Goal: Information Seeking & Learning: Learn about a topic

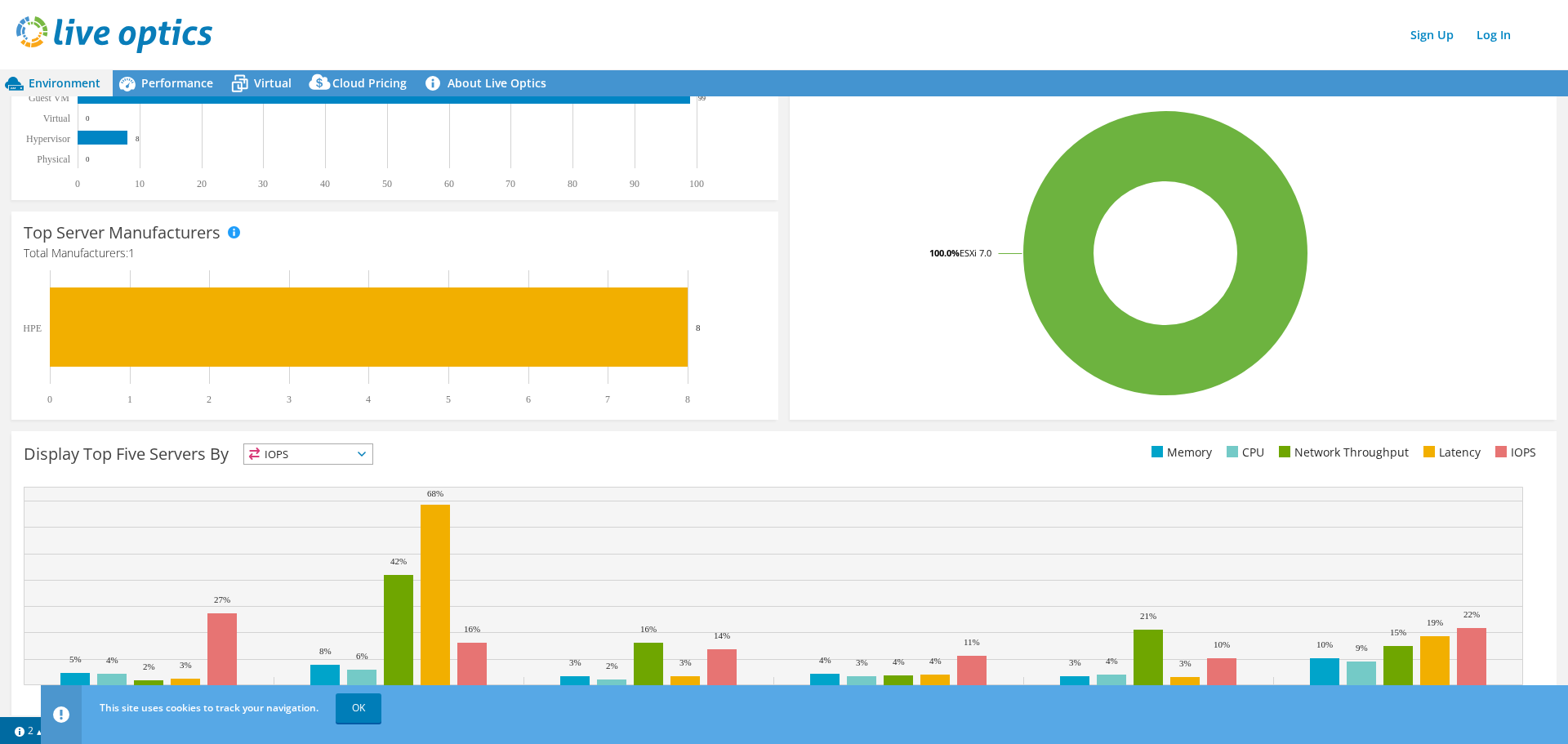
scroll to position [332, 0]
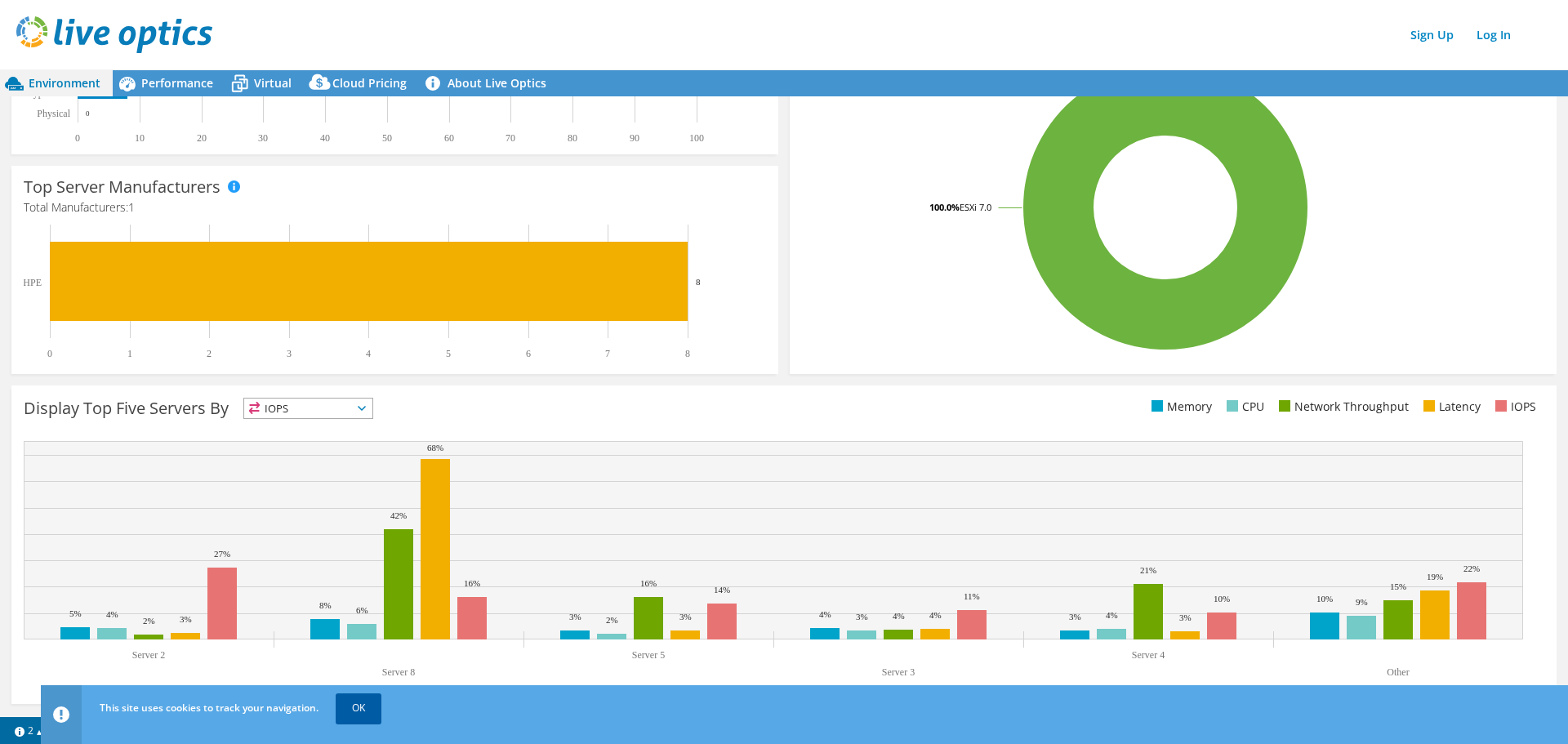
click at [358, 706] on link "OK" at bounding box center [358, 708] width 46 height 30
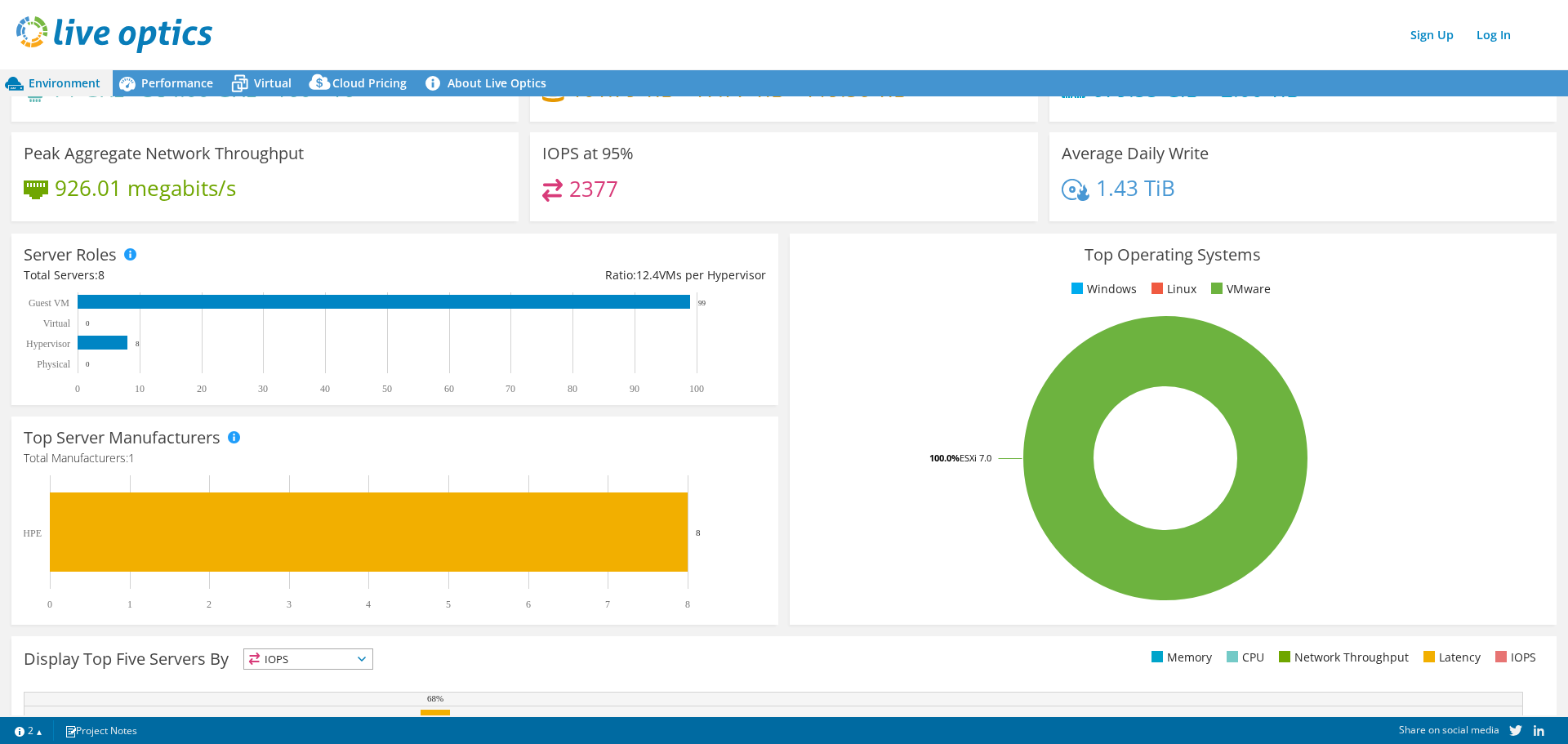
scroll to position [0, 0]
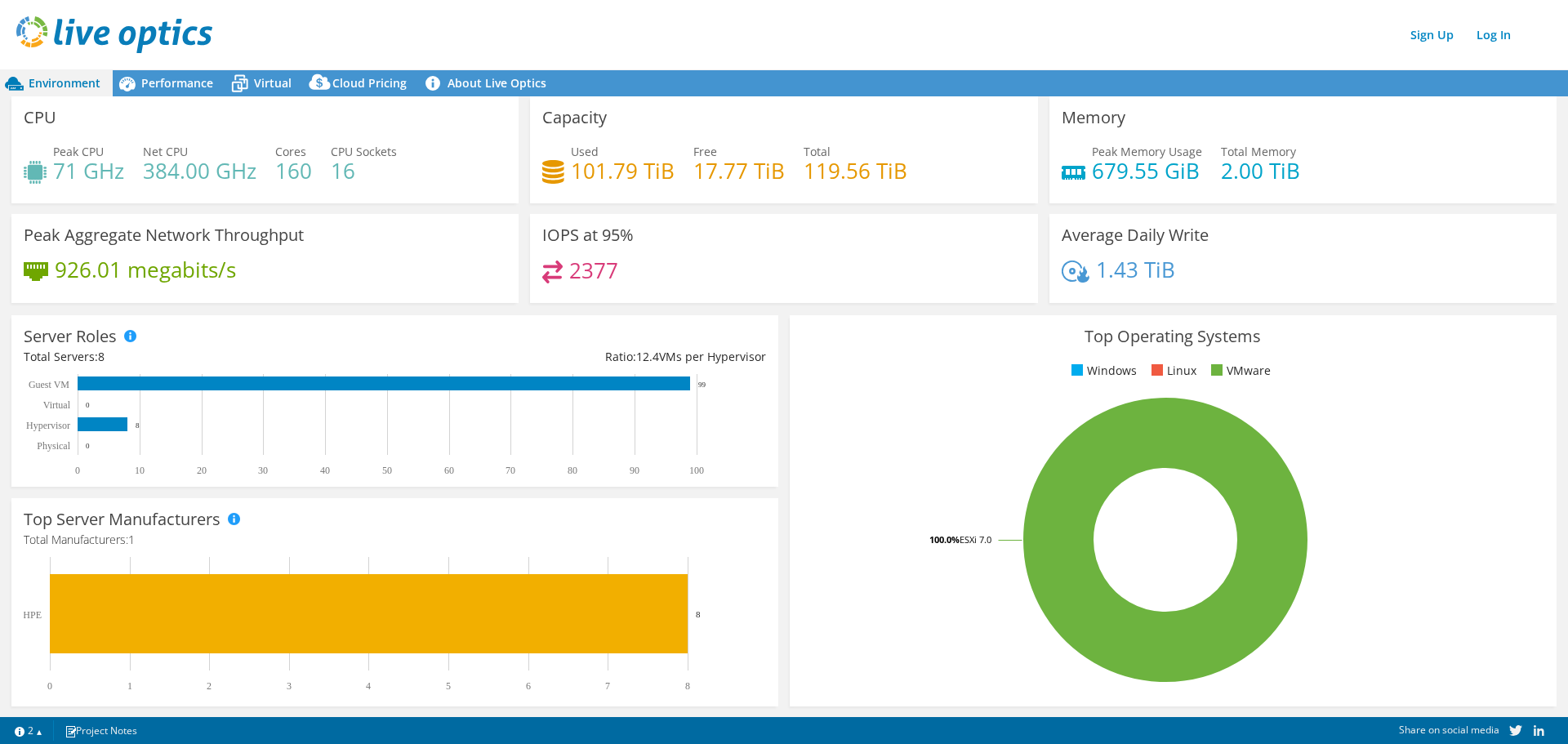
click at [1515, 322] on div "Top Operating Systems Windows Linux VMware 100.0% ESXi 7.0" at bounding box center [1172, 511] width 767 height 391
click at [192, 85] on span "Performance" at bounding box center [177, 83] width 71 height 16
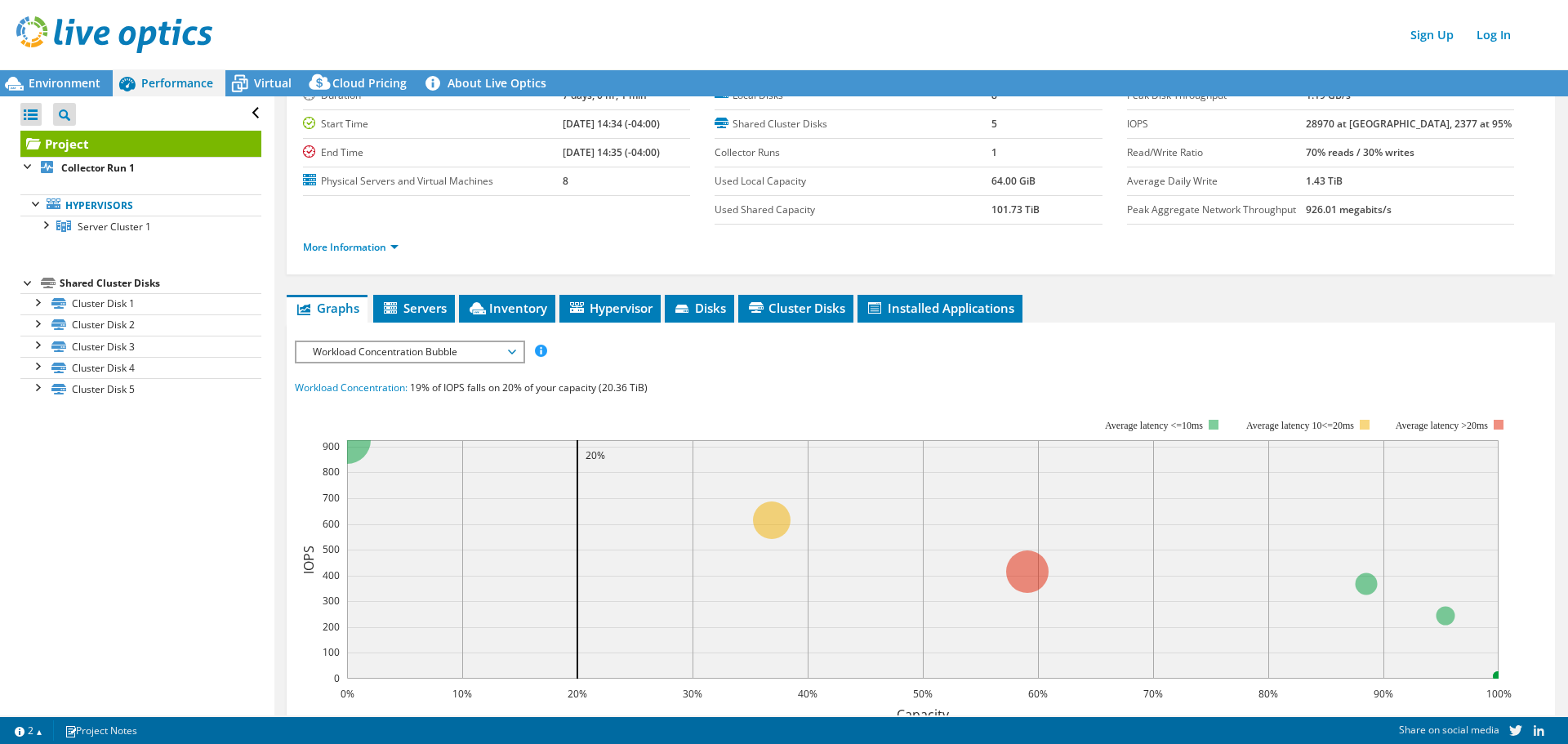
scroll to position [49, 0]
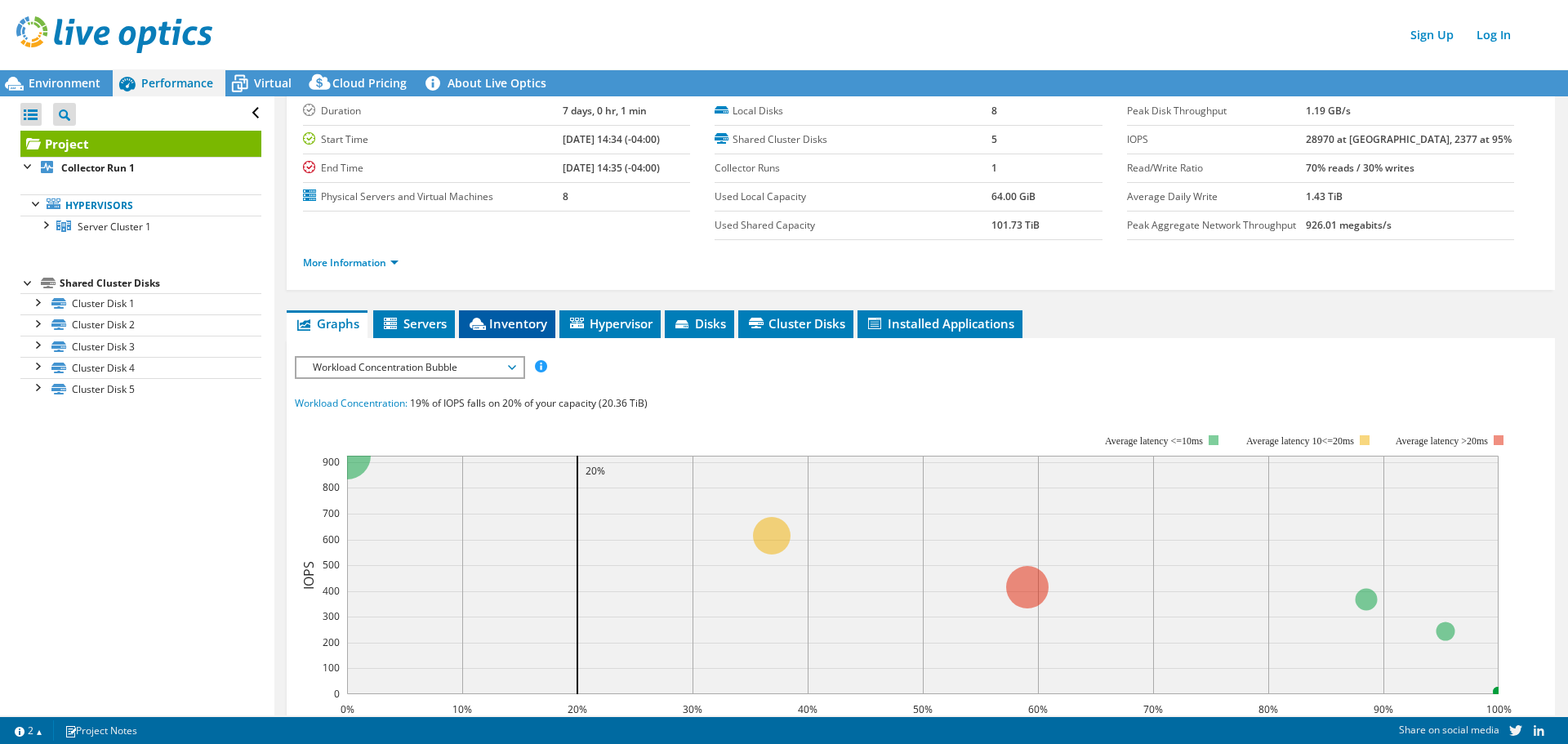
click at [494, 323] on span "Inventory" at bounding box center [507, 323] width 80 height 16
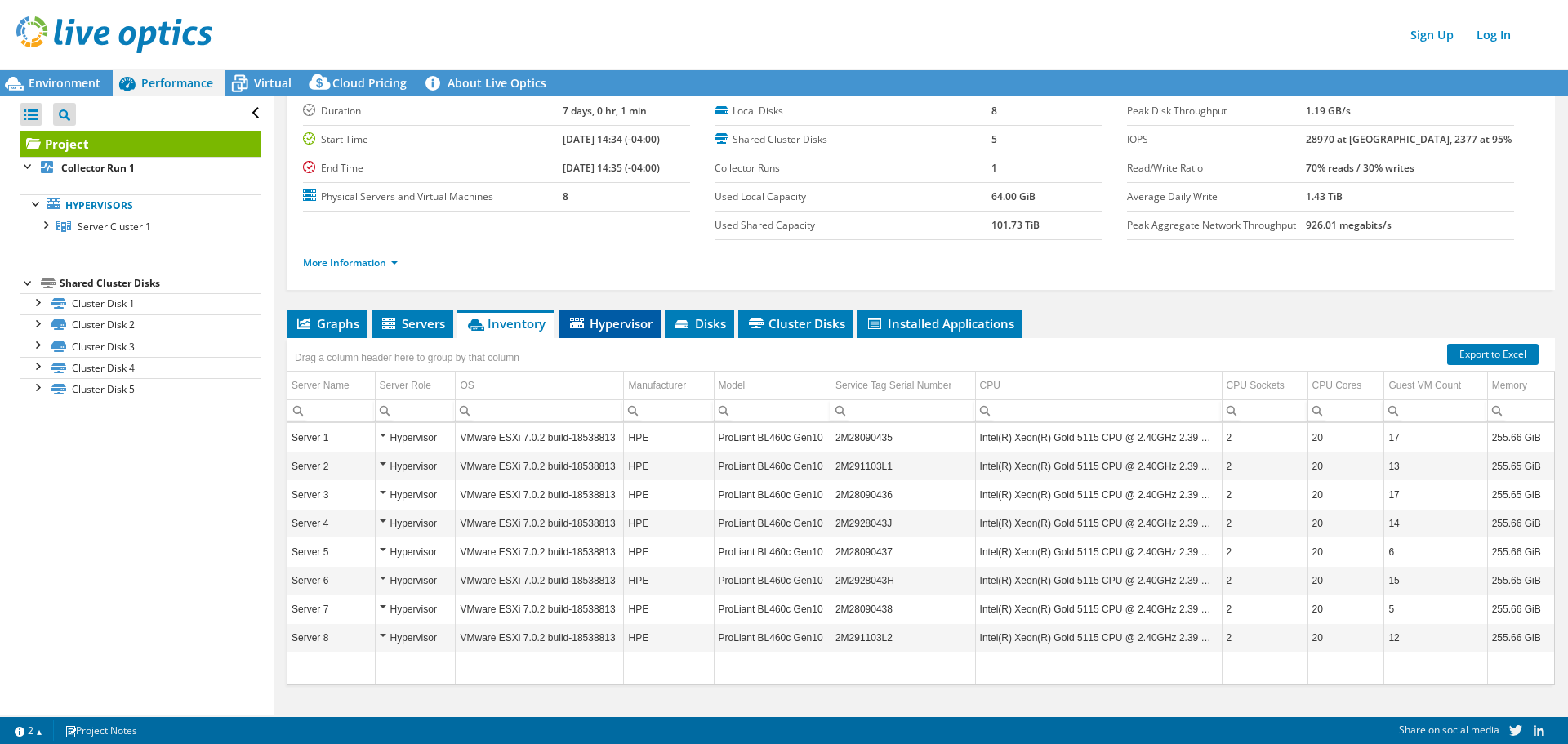
click at [603, 329] on span "Hypervisor" at bounding box center [610, 323] width 85 height 16
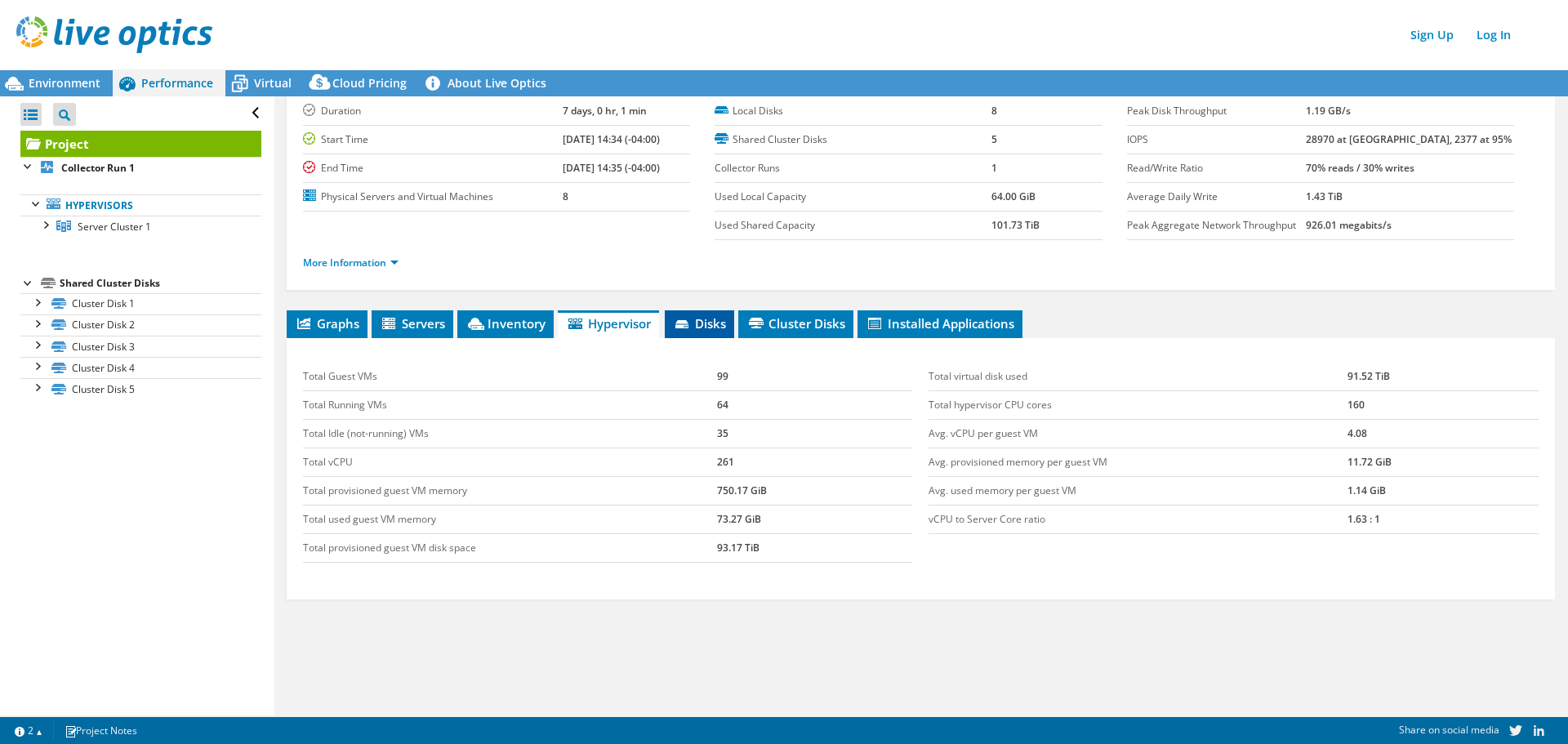
click at [691, 324] on icon at bounding box center [683, 325] width 16 height 11
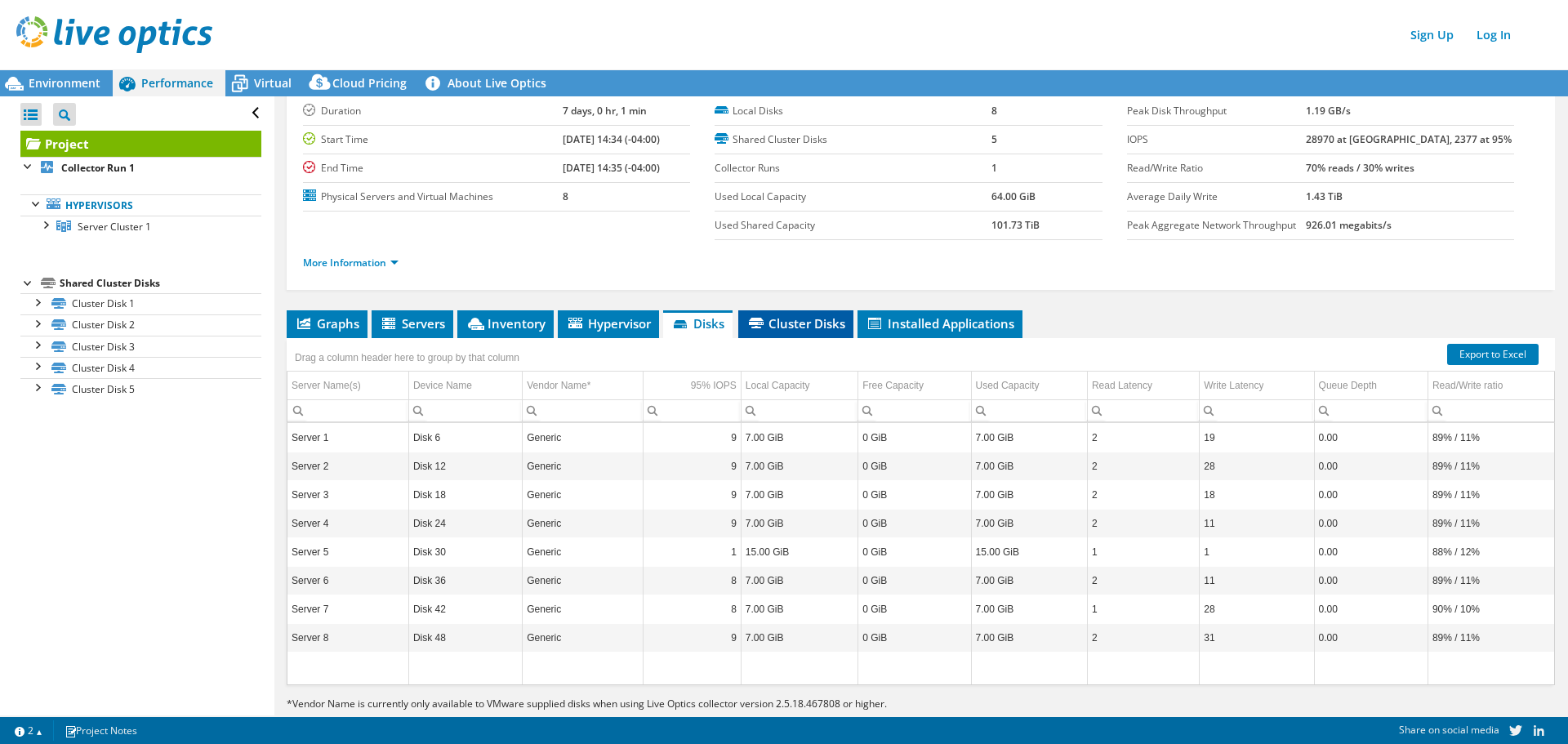
click at [834, 325] on span "Cluster Disks" at bounding box center [796, 323] width 99 height 16
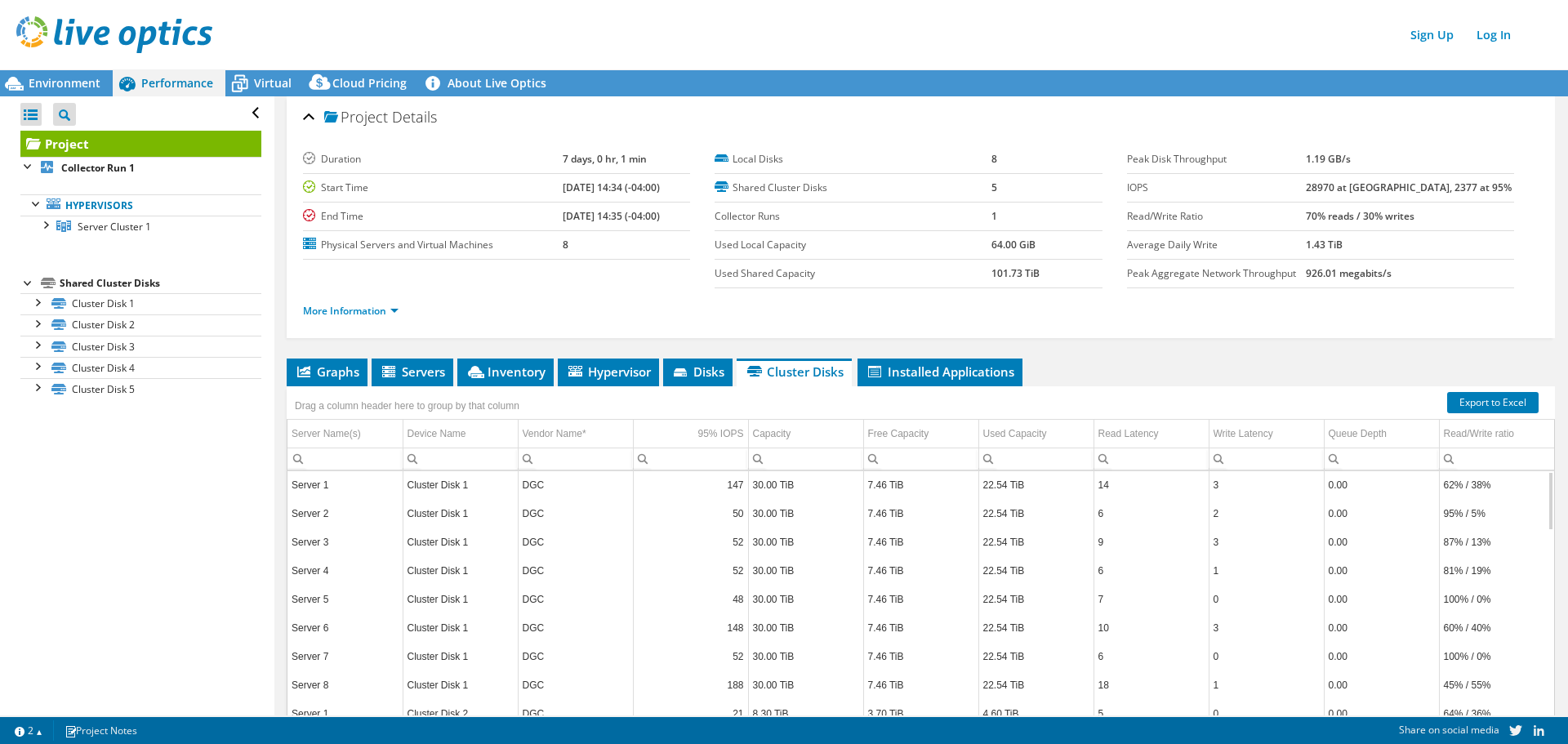
scroll to position [0, 0]
click at [937, 372] on span "Installed Applications" at bounding box center [940, 371] width 149 height 16
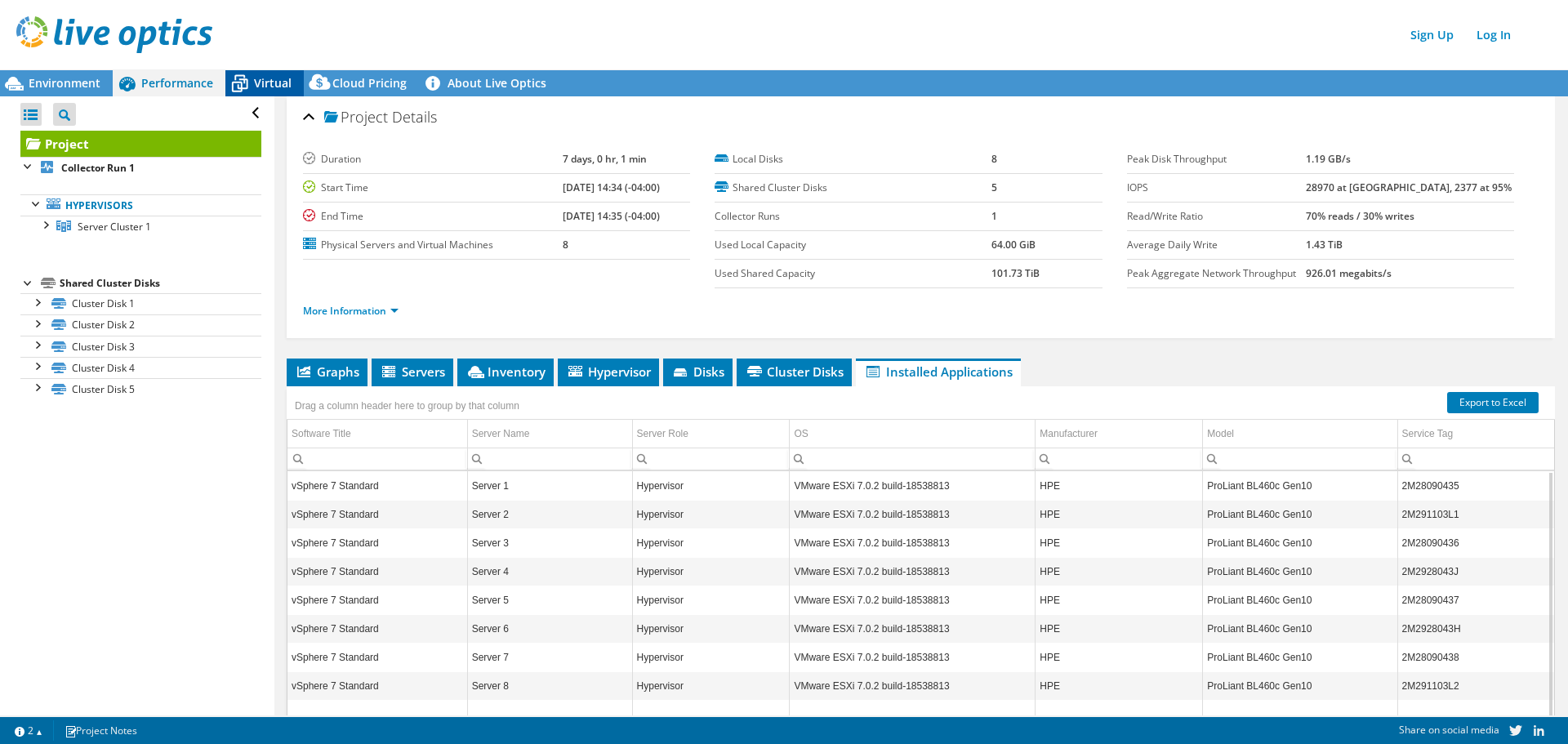
click at [268, 85] on span "Virtual" at bounding box center [273, 83] width 38 height 16
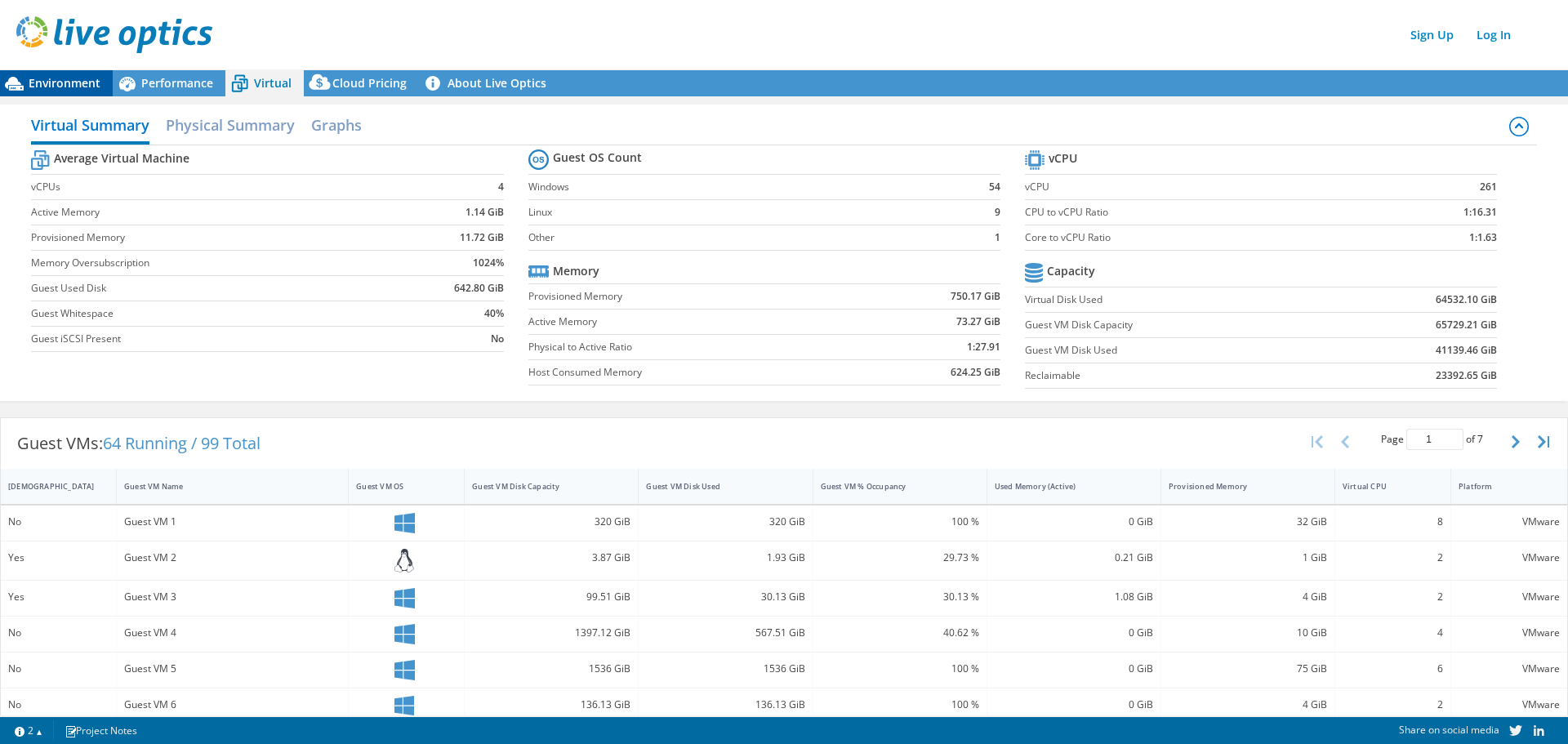
click at [31, 87] on span "Environment" at bounding box center [64, 83] width 71 height 16
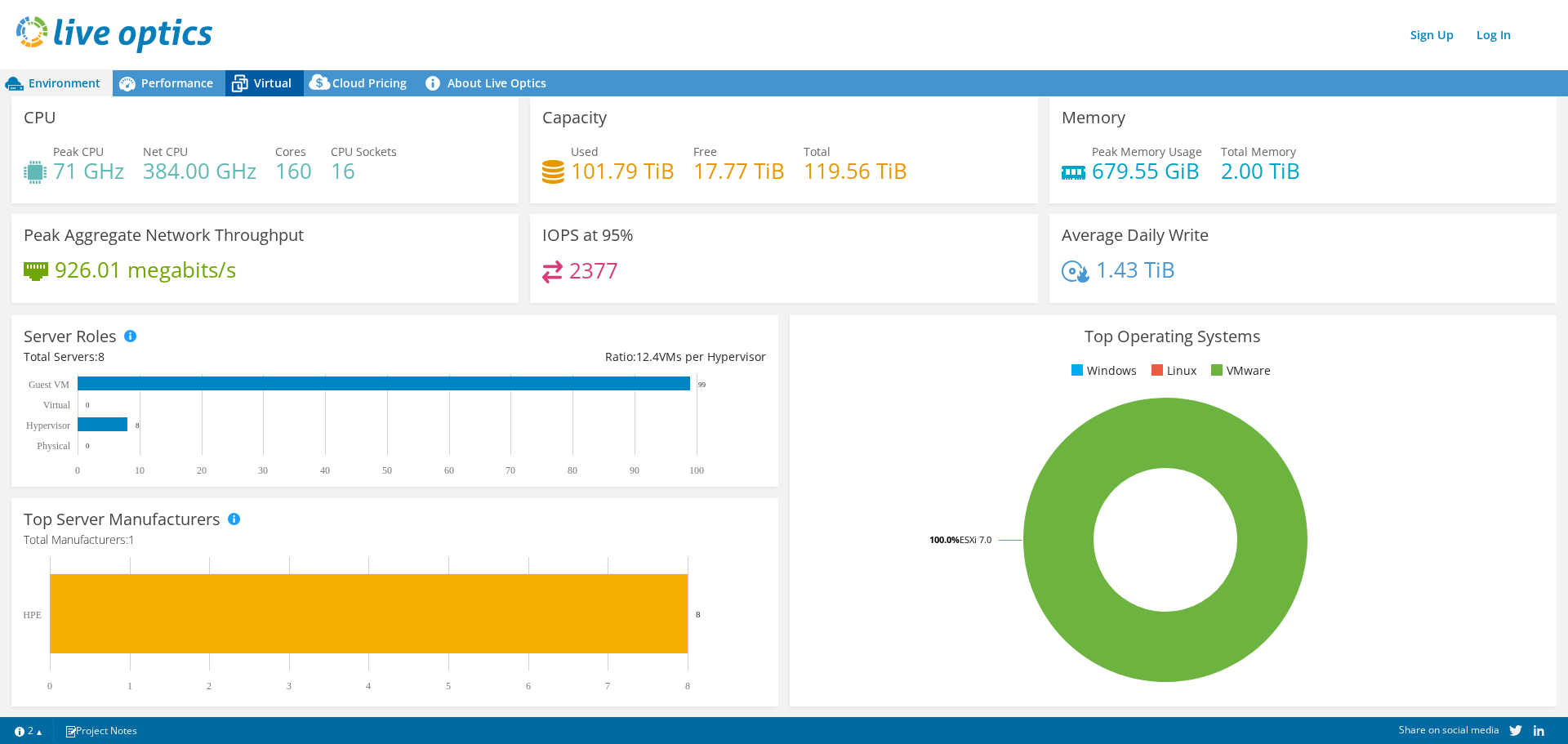
click at [261, 82] on span "Virtual" at bounding box center [273, 83] width 38 height 16
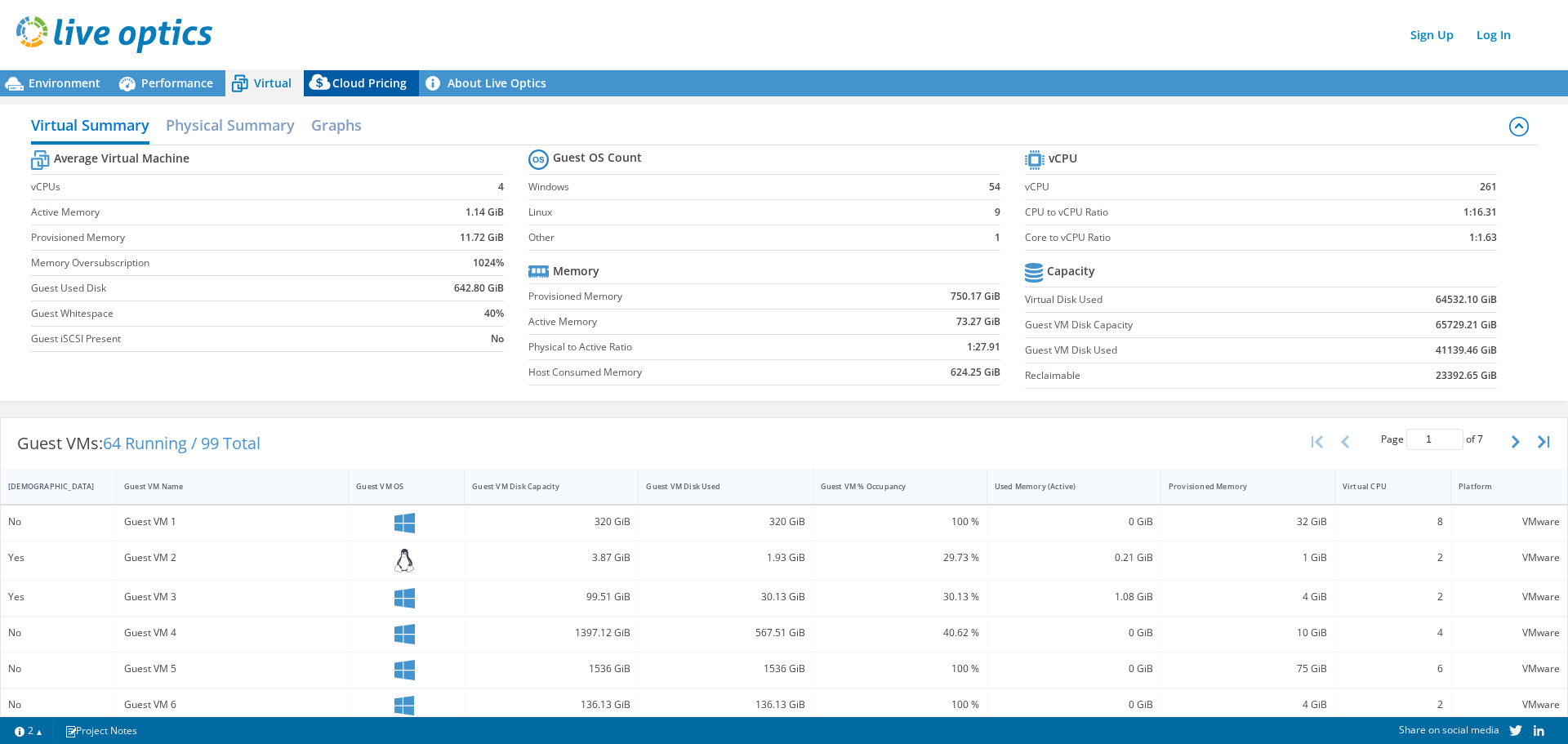
click at [391, 80] on span "Cloud Pricing" at bounding box center [369, 83] width 74 height 16
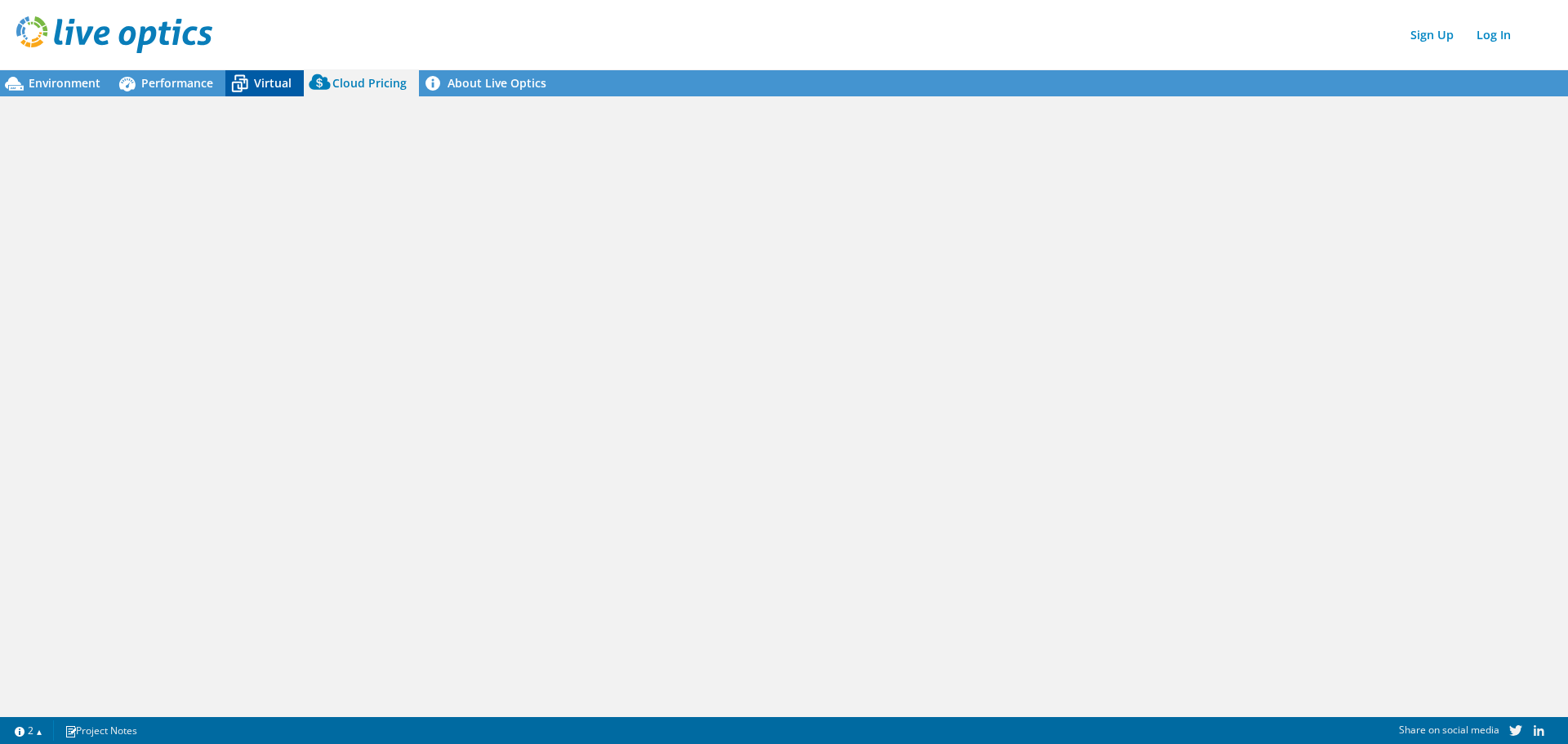
click at [261, 90] on div "Virtual" at bounding box center [264, 83] width 78 height 26
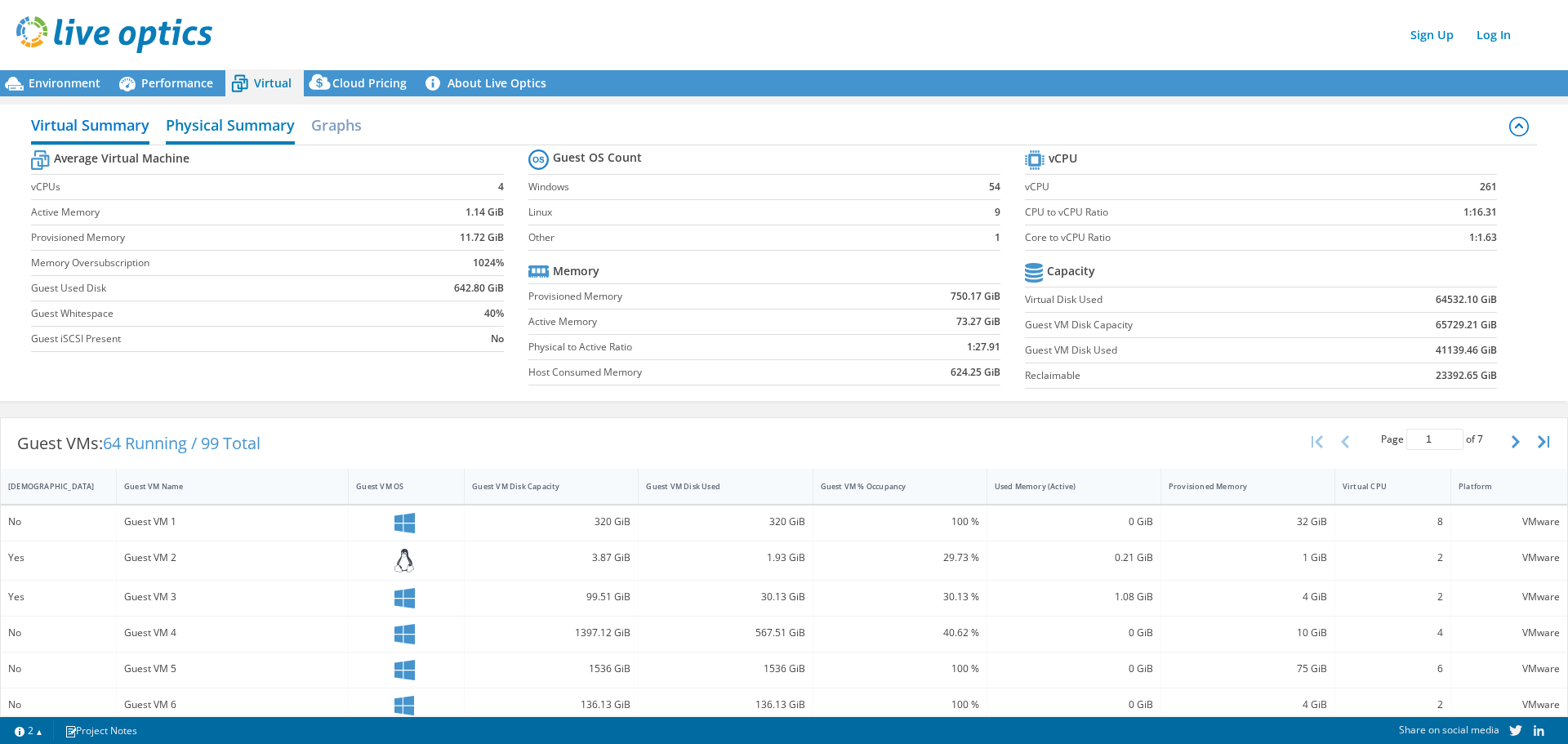
click at [244, 124] on h2 "Physical Summary" at bounding box center [230, 126] width 129 height 36
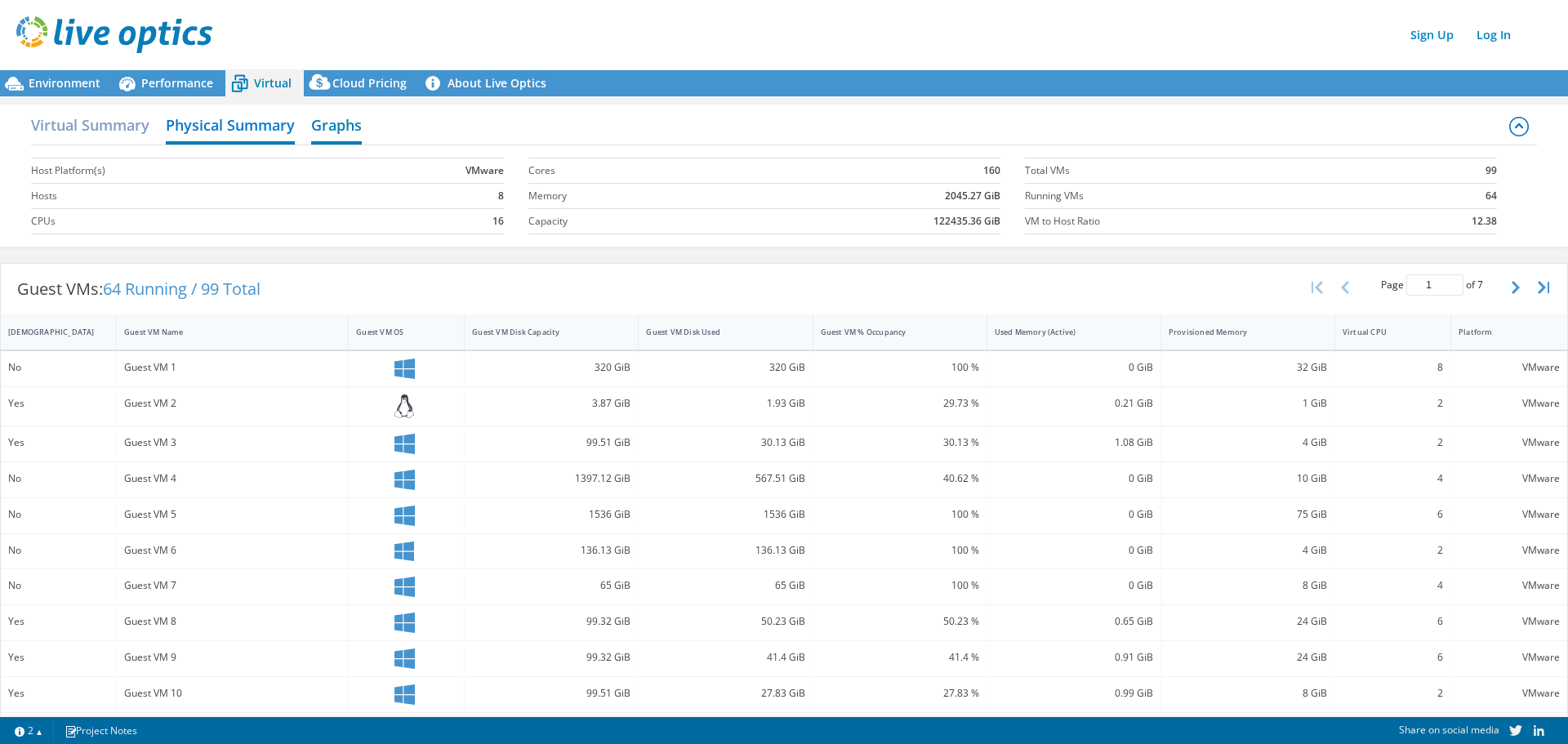
click at [349, 128] on h2 "Graphs" at bounding box center [336, 126] width 51 height 36
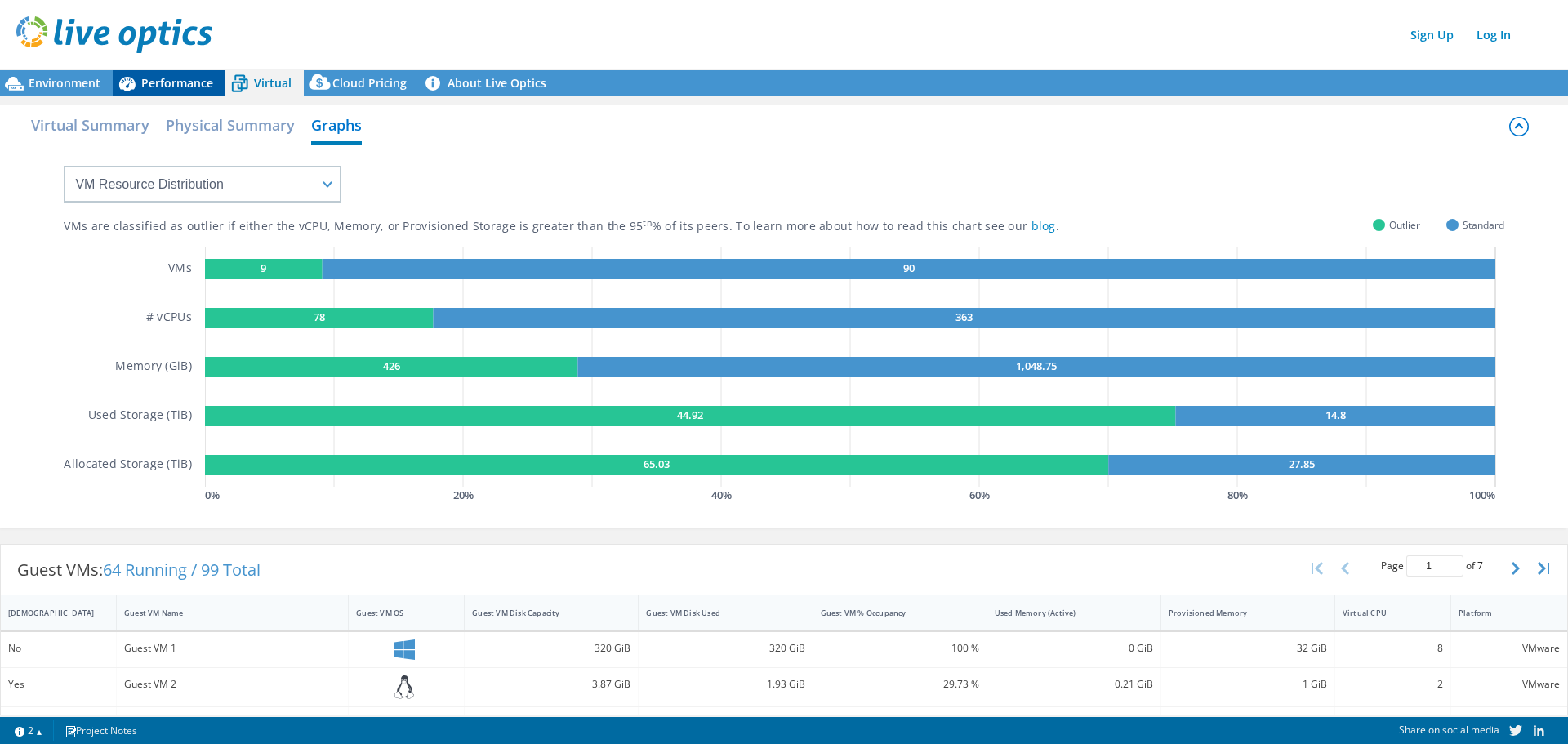
click at [189, 87] on span "Performance" at bounding box center [177, 83] width 71 height 16
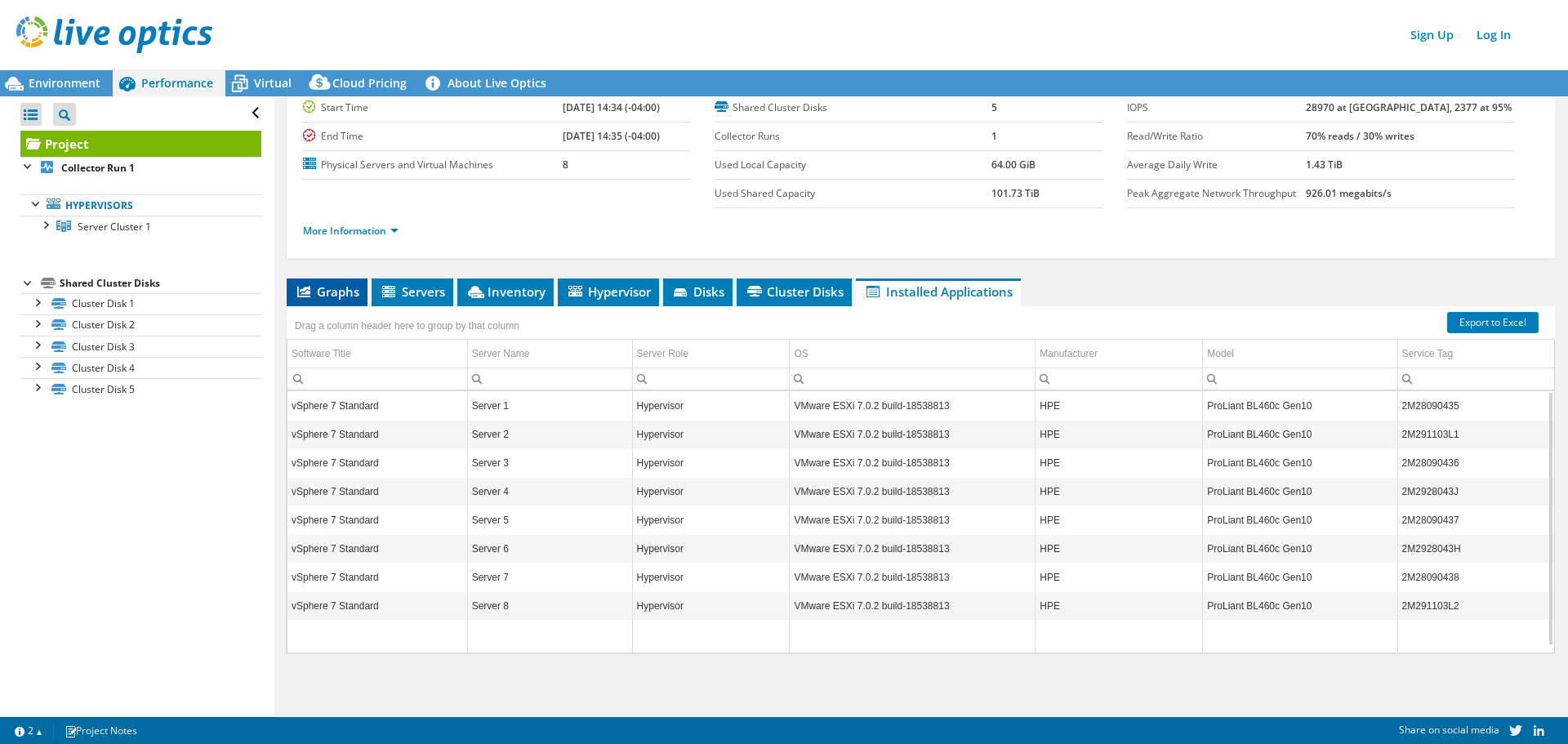
click at [330, 285] on span "Graphs" at bounding box center [326, 292] width 64 height 16
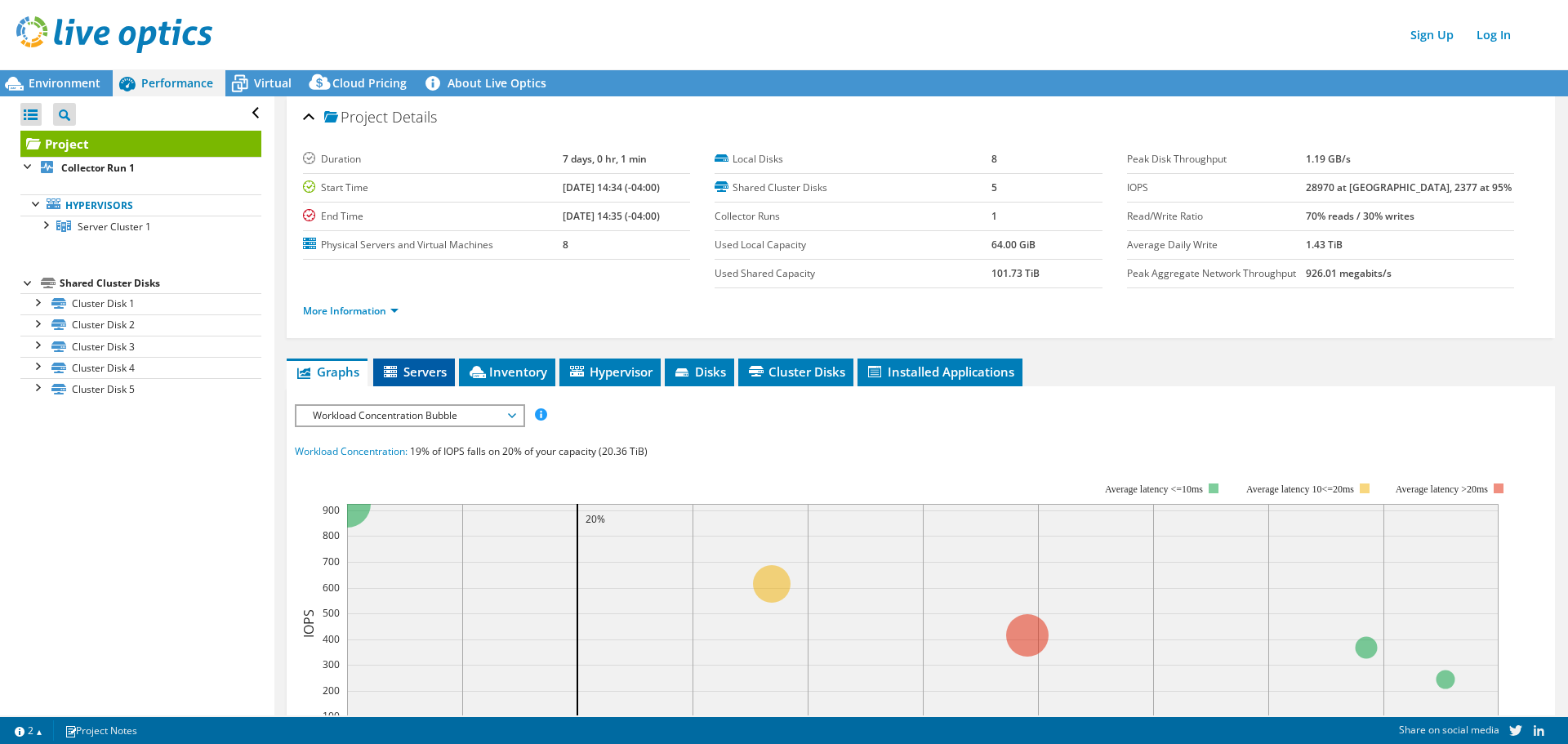
click at [420, 374] on span "Servers" at bounding box center [414, 371] width 65 height 16
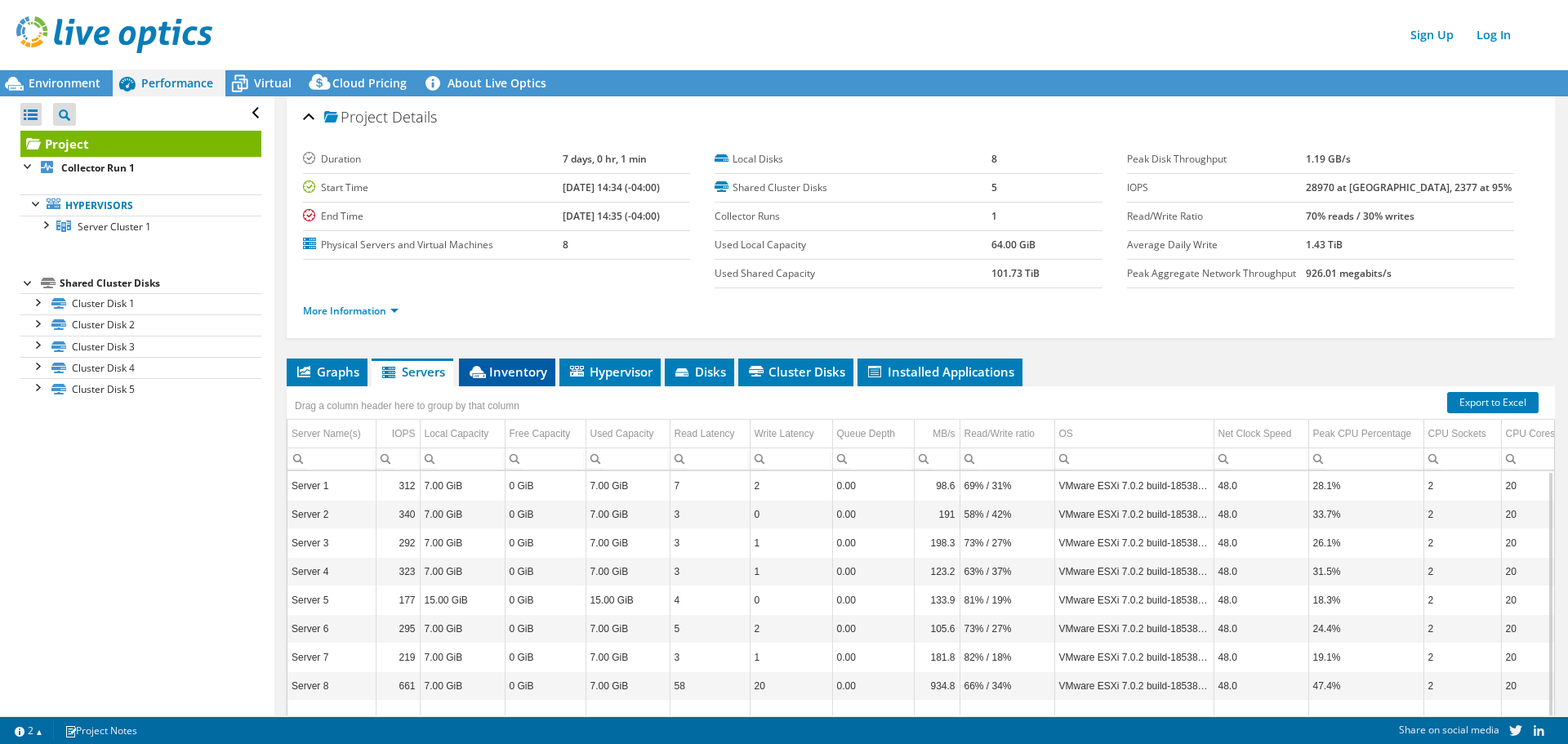
click at [509, 378] on span "Inventory" at bounding box center [507, 371] width 80 height 16
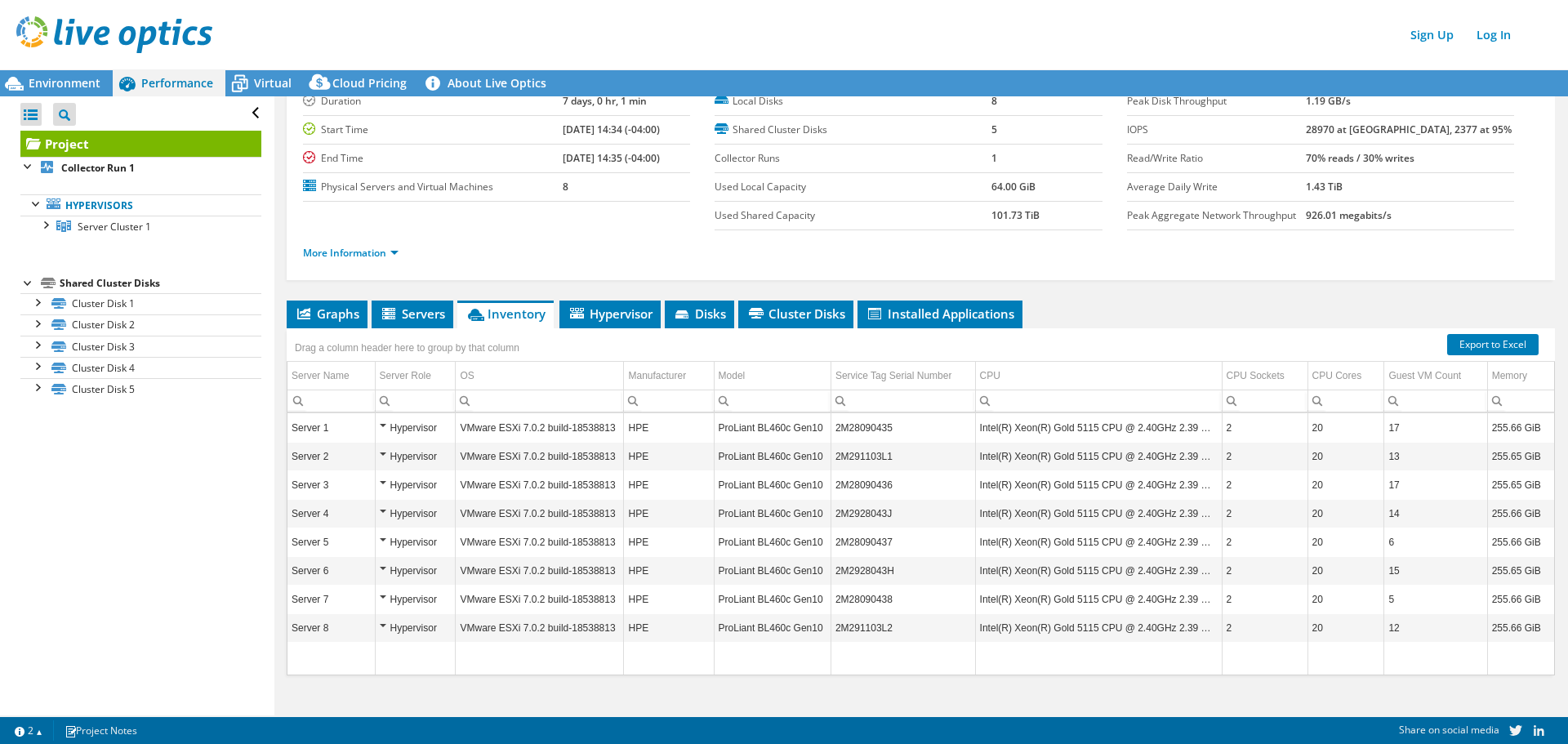
scroll to position [80, 0]
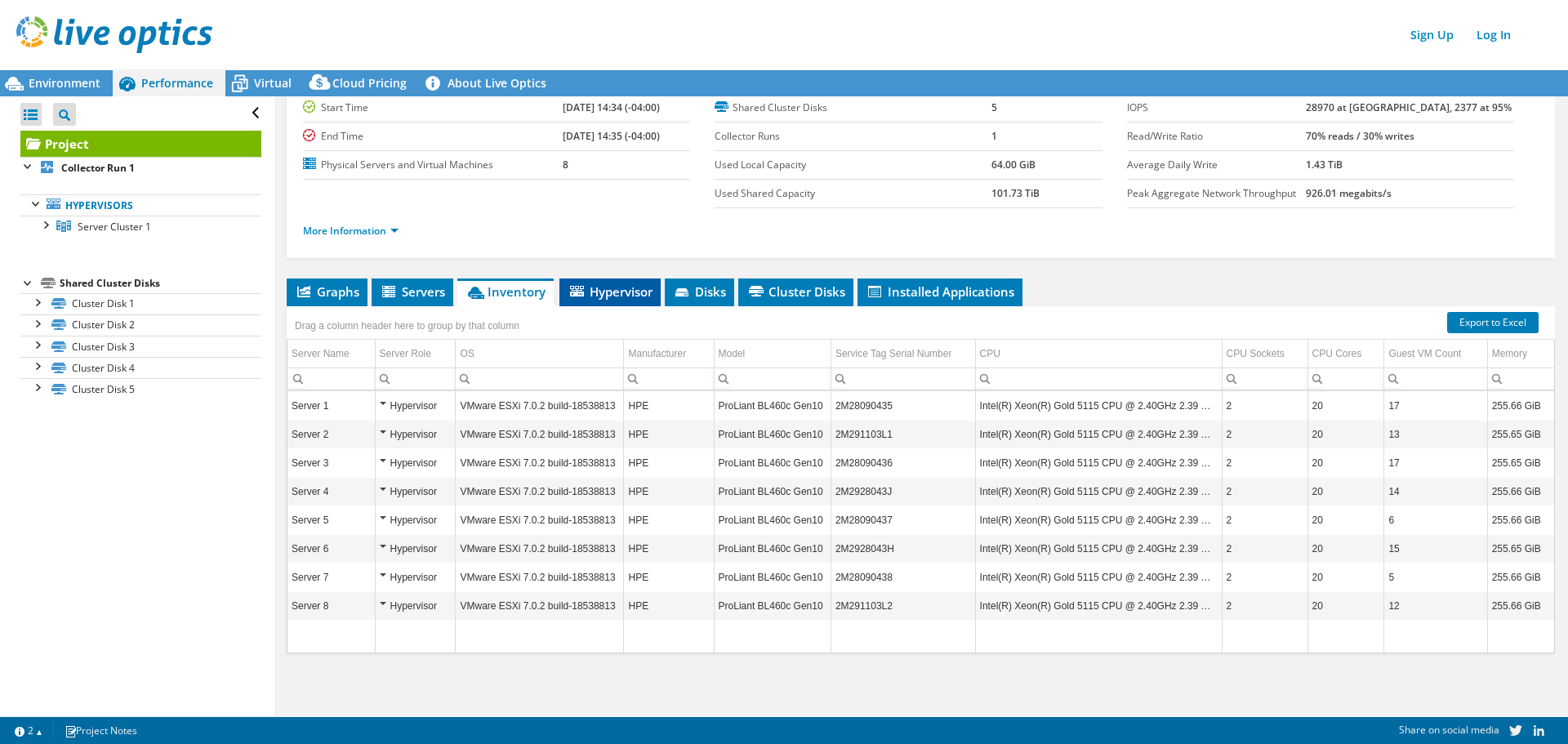
click at [627, 291] on span "Hypervisor" at bounding box center [610, 292] width 85 height 16
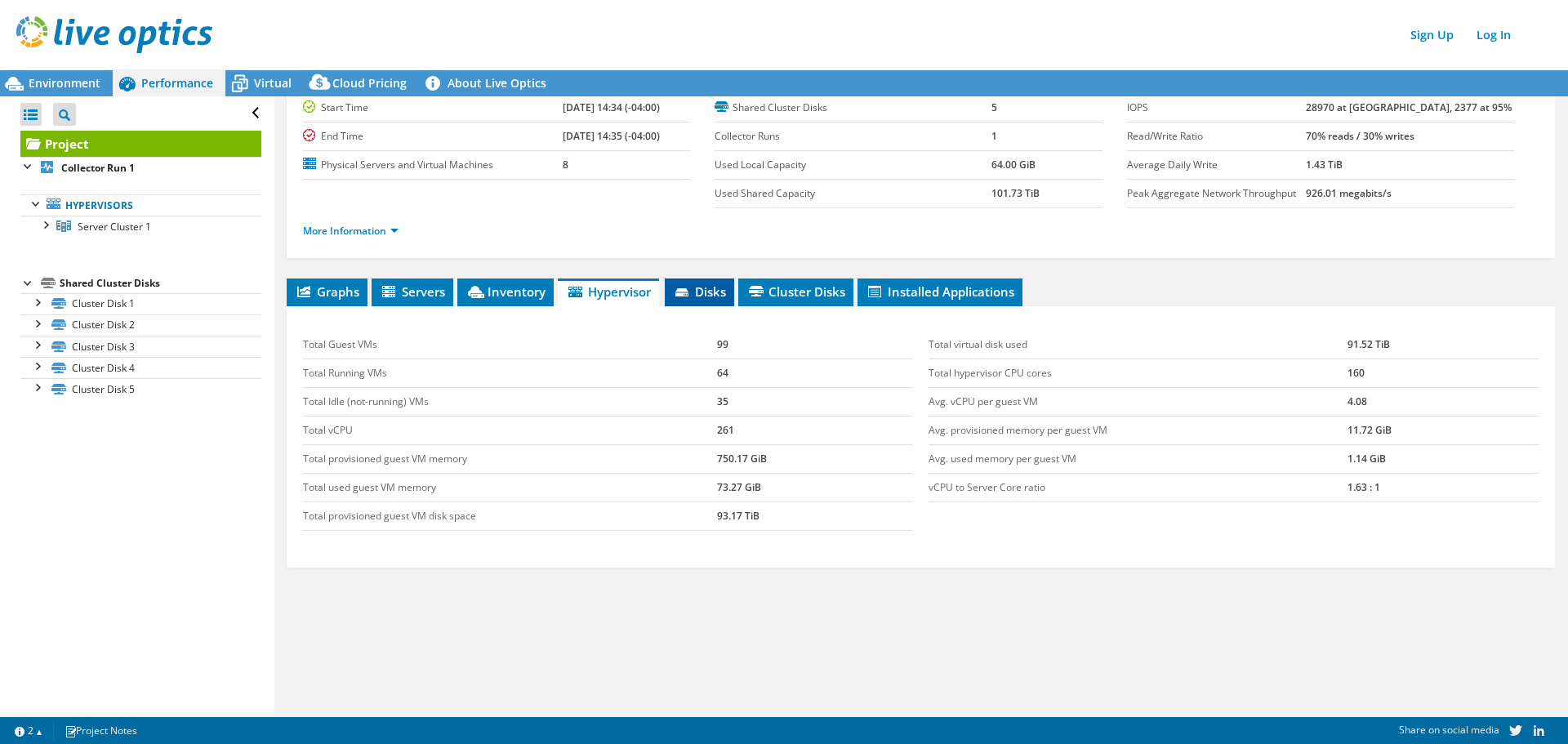
click at [716, 293] on span "Disks" at bounding box center [699, 292] width 54 height 16
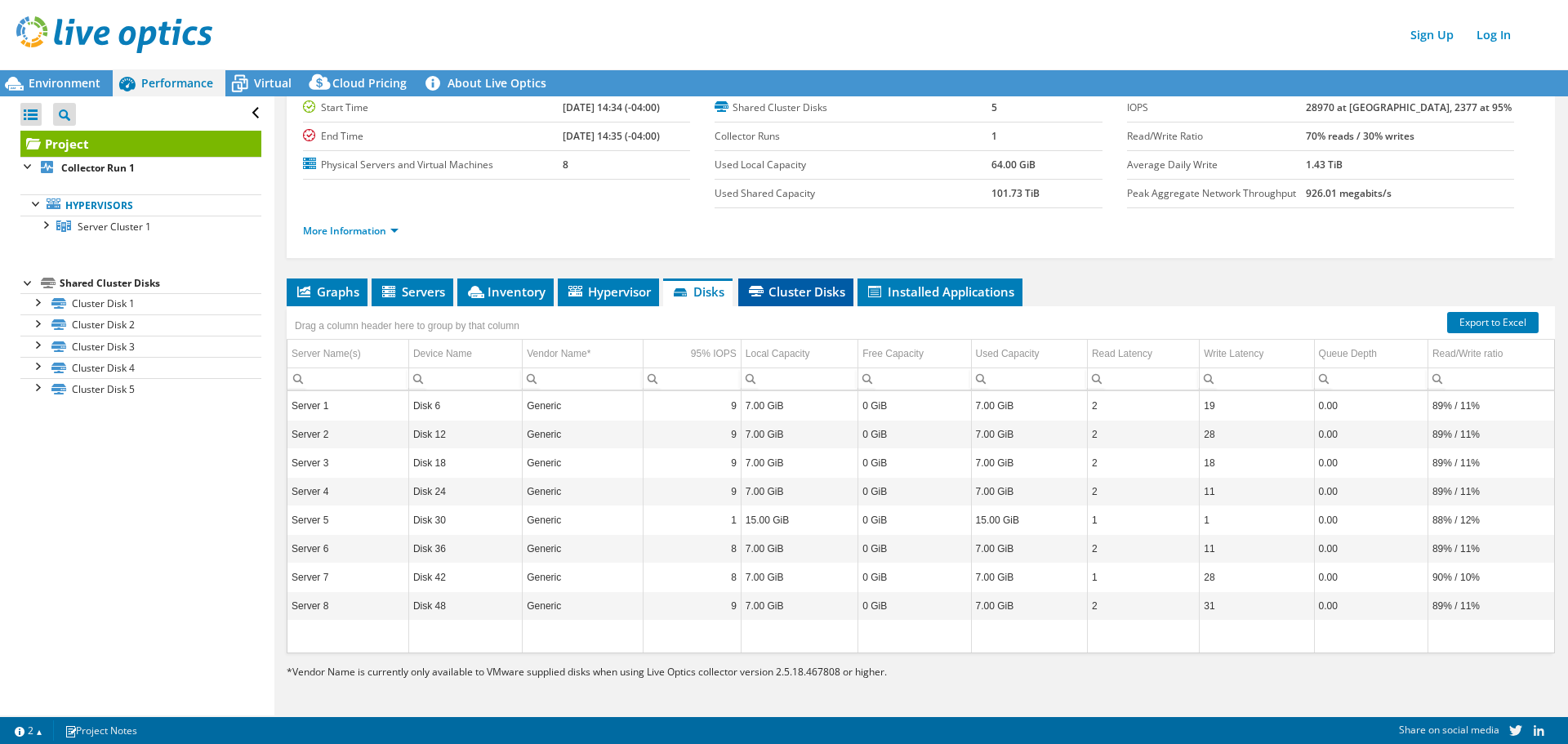
click at [792, 284] on span "Cluster Disks" at bounding box center [796, 292] width 99 height 16
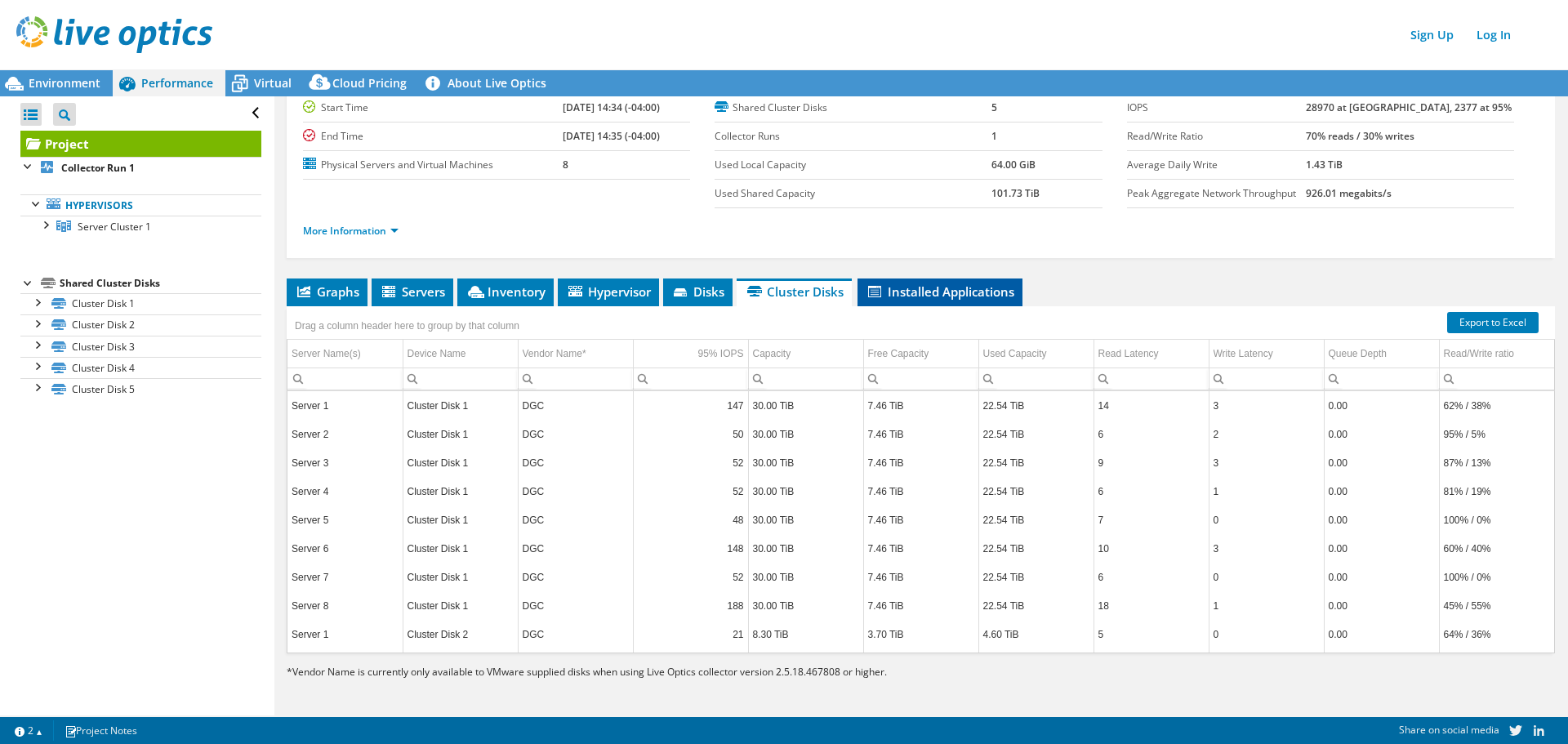
click at [938, 289] on span "Installed Applications" at bounding box center [940, 292] width 149 height 16
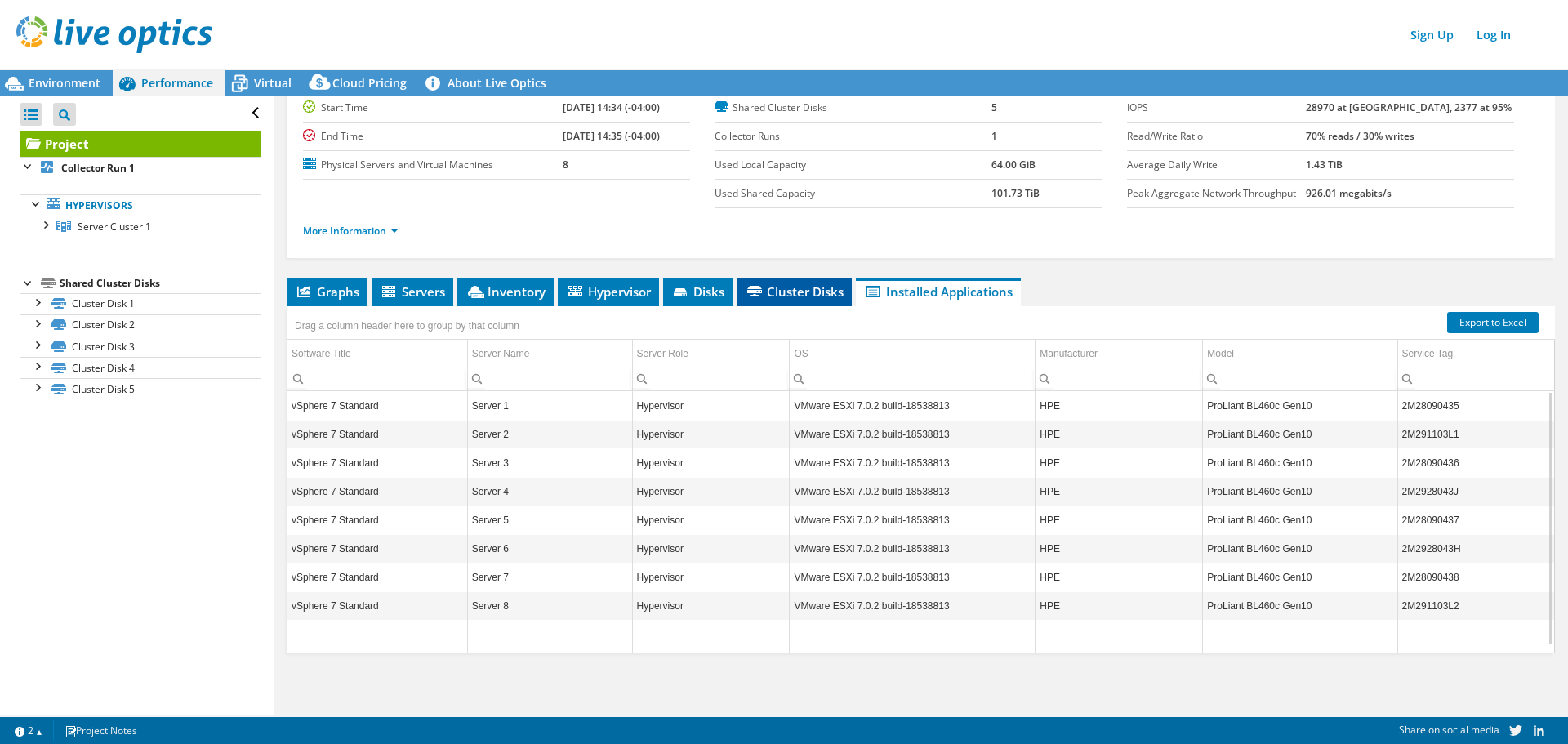
click at [784, 293] on span "Cluster Disks" at bounding box center [794, 292] width 99 height 16
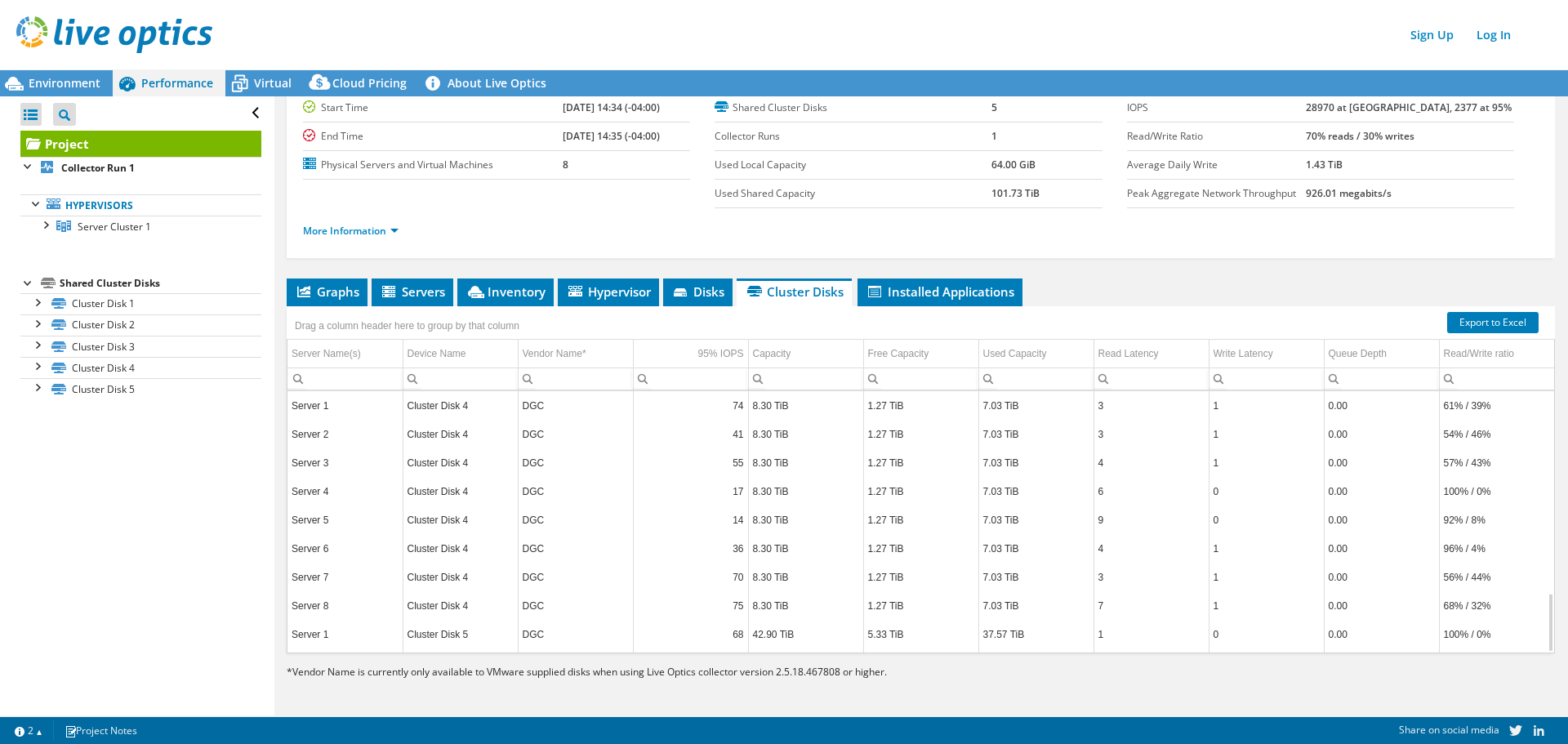
scroll to position [883, 0]
drag, startPoint x: 923, startPoint y: 674, endPoint x: 281, endPoint y: 668, distance: 642.0
click at [281, 668] on div "Project Details Duration 7 days, 0 hr, 1 min Start Time [DATE] 14:34 (-04:00) E…" at bounding box center [920, 365] width 1292 height 699
copy p "* Vendor Name is currently only available to VMware supplied disks when using L…"
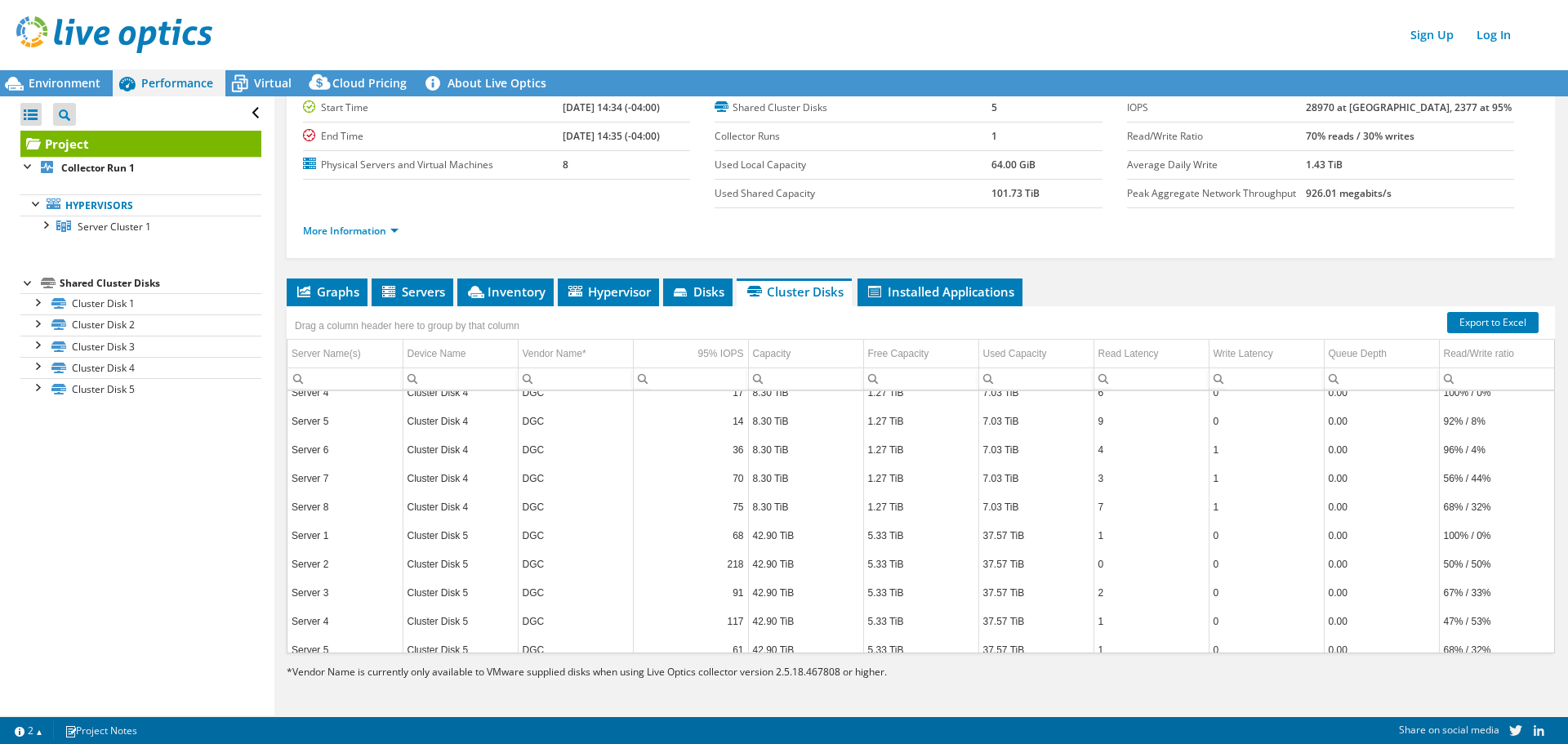
click at [123, 528] on div "Open All Close All Project Tree Filter Project Collector Run 1" at bounding box center [137, 406] width 274 height 619
